Goal: Task Accomplishment & Management: Manage account settings

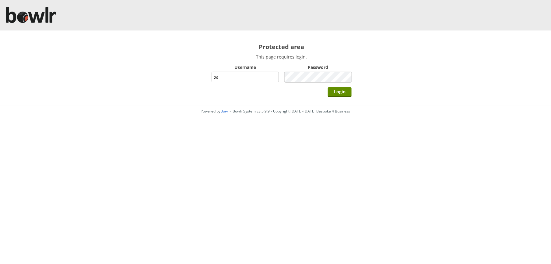
type input "BarRinkMonitor"
click at [328, 87] on input "Login" at bounding box center [340, 92] width 24 height 10
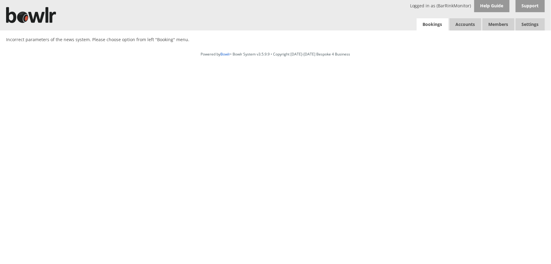
click at [432, 25] on link "Bookings" at bounding box center [433, 24] width 32 height 12
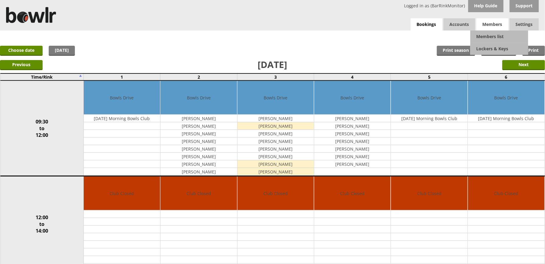
click at [495, 28] on span "Members" at bounding box center [492, 24] width 32 height 12
click at [492, 37] on link "Members list" at bounding box center [499, 36] width 58 height 12
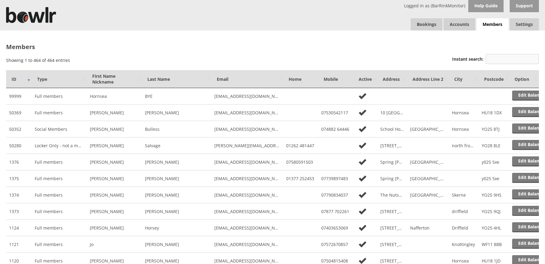
click at [510, 59] on input "Instant search:" at bounding box center [511, 59] width 53 height 10
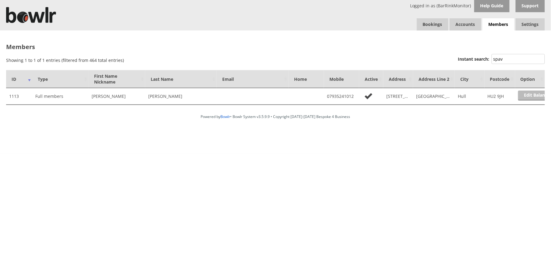
type input "spav"
click at [530, 90] on link "Edit Balance" at bounding box center [537, 95] width 38 height 10
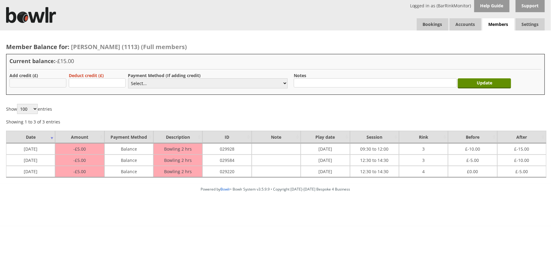
click at [45, 83] on input "text" at bounding box center [37, 82] width 57 height 9
type input "5.00"
click at [179, 85] on select "Select... Cash Card Cheque Bank Transfer Other Member Card Gift Voucher Balance" at bounding box center [207, 83] width 159 height 10
select select "1"
click at [128, 78] on select "Select... Cash Card Cheque Bank Transfer Other Member Card Gift Voucher Balance" at bounding box center [207, 83] width 159 height 10
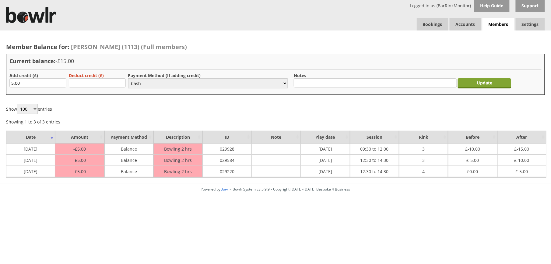
click at [477, 81] on input "Update" at bounding box center [484, 83] width 53 height 10
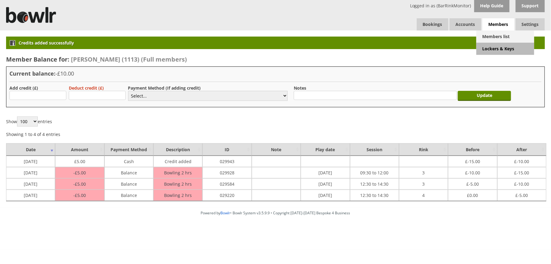
click at [495, 33] on link "Members list" at bounding box center [505, 36] width 58 height 12
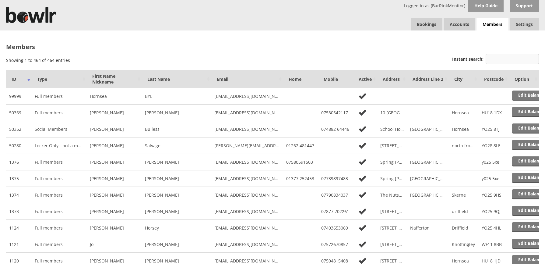
click at [513, 57] on input "Instant search:" at bounding box center [511, 59] width 53 height 10
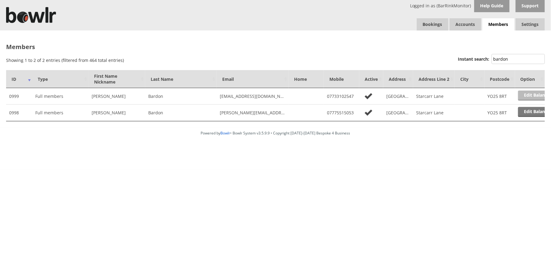
type input "bardon"
click at [527, 93] on link "Edit Balance" at bounding box center [537, 95] width 38 height 10
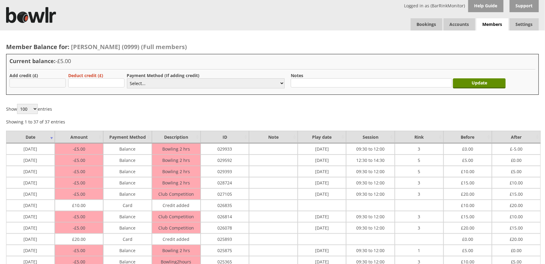
click at [60, 86] on input "text" at bounding box center [37, 82] width 56 height 9
type input "30.00"
click at [214, 82] on select "Select... Cash Card Cheque Bank Transfer Other Member Card Gift Voucher Balance" at bounding box center [206, 83] width 158 height 10
select select "2"
click at [127, 78] on select "Select... Cash Card Cheque Bank Transfer Other Member Card Gift Voucher Balance" at bounding box center [206, 83] width 158 height 10
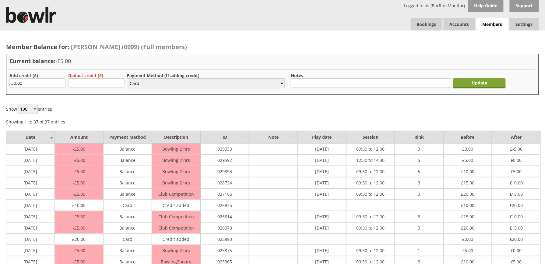
click at [487, 84] on input "Update" at bounding box center [479, 83] width 53 height 10
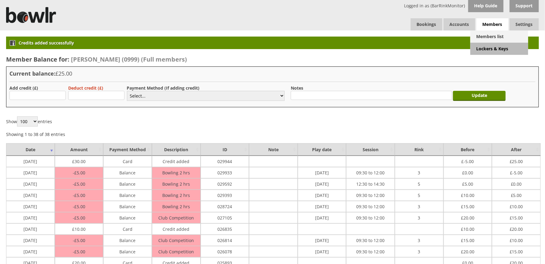
click at [491, 33] on link "Members list" at bounding box center [499, 36] width 58 height 12
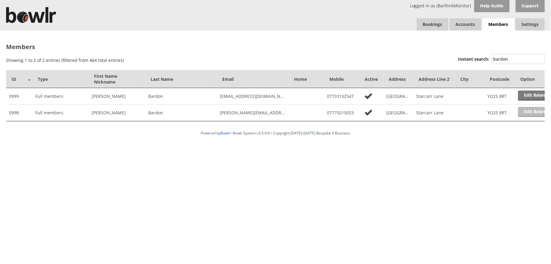
type input "bardon"
click at [529, 109] on link "Edit Balance" at bounding box center [537, 112] width 38 height 10
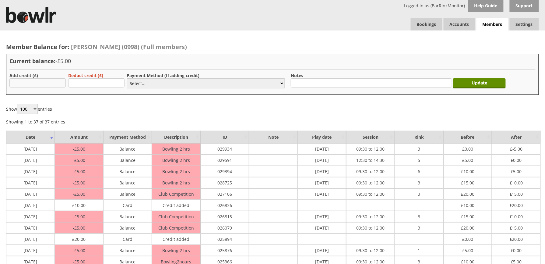
click at [50, 83] on input "text" at bounding box center [37, 82] width 56 height 9
type input "30.00"
click at [174, 82] on select "Select... Cash Card Cheque Bank Transfer Other Member Card Gift Voucher Balance" at bounding box center [206, 83] width 158 height 10
select select "2"
click at [127, 78] on select "Select... Cash Card Cheque Bank Transfer Other Member Card Gift Voucher Balance" at bounding box center [206, 83] width 158 height 10
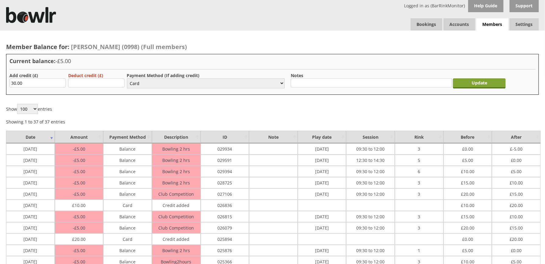
click at [467, 84] on input "Update" at bounding box center [479, 83] width 53 height 10
